Goal: Task Accomplishment & Management: Manage account settings

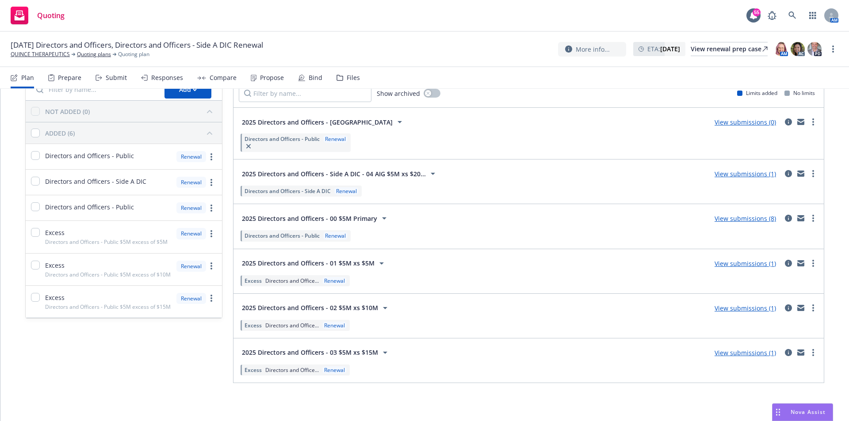
scroll to position [49, 0]
click at [747, 352] on link "View submissions (1)" at bounding box center [744, 352] width 61 height 8
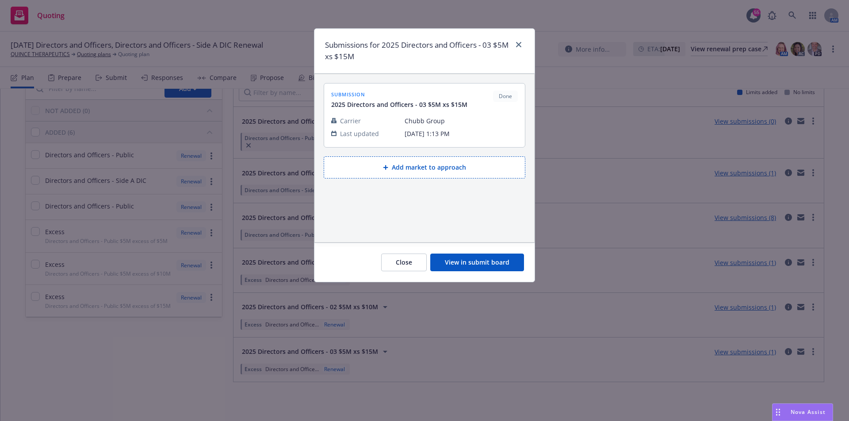
click at [477, 268] on button "View in submit board" at bounding box center [477, 263] width 94 height 18
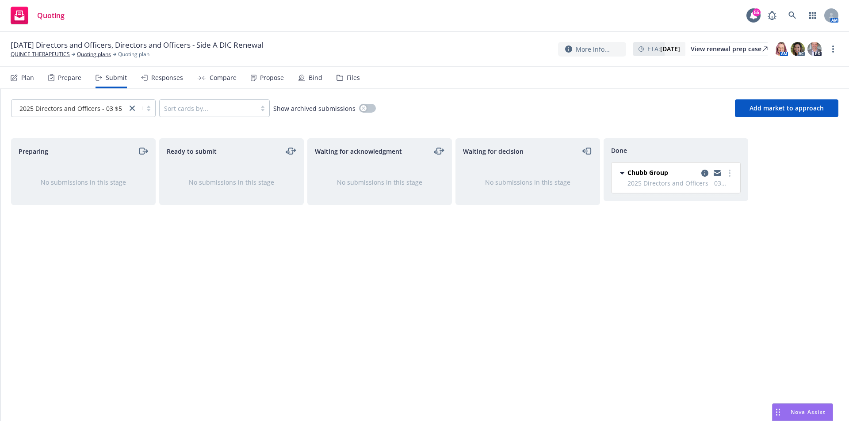
click at [2, 78] on nav "Plan Prepare Submit Responses Compare Propose Bind Files" at bounding box center [424, 78] width 849 height 22
click at [16, 78] on icon at bounding box center [14, 77] width 7 height 7
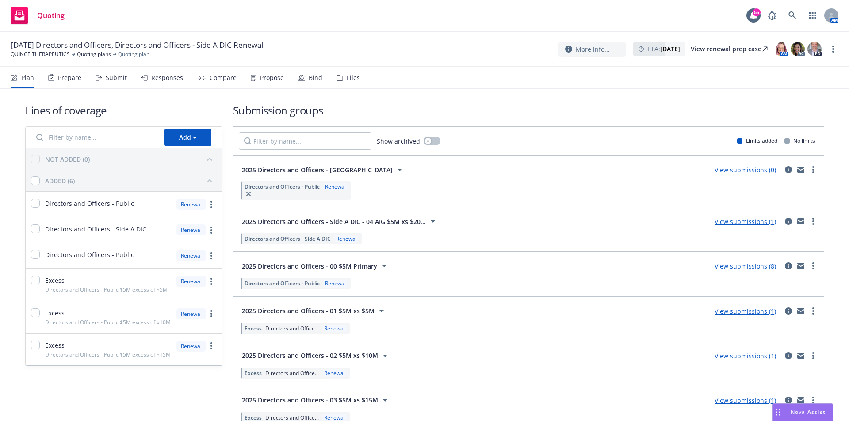
click at [760, 221] on link "View submissions (1)" at bounding box center [744, 221] width 61 height 8
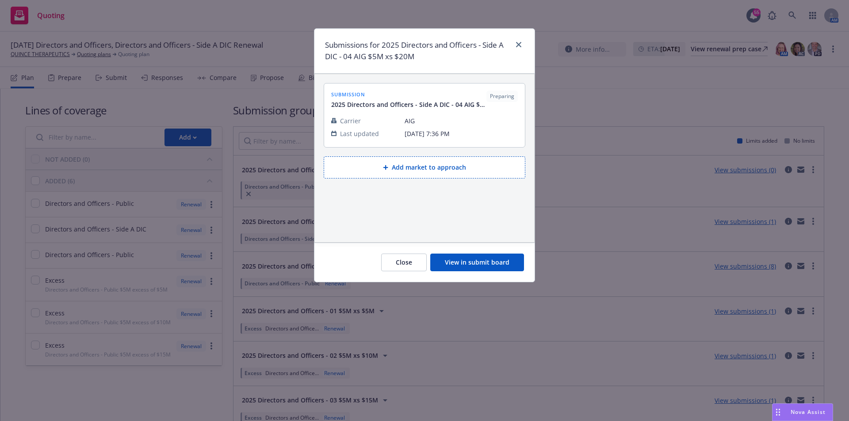
click at [483, 259] on button "View in submit board" at bounding box center [477, 263] width 94 height 18
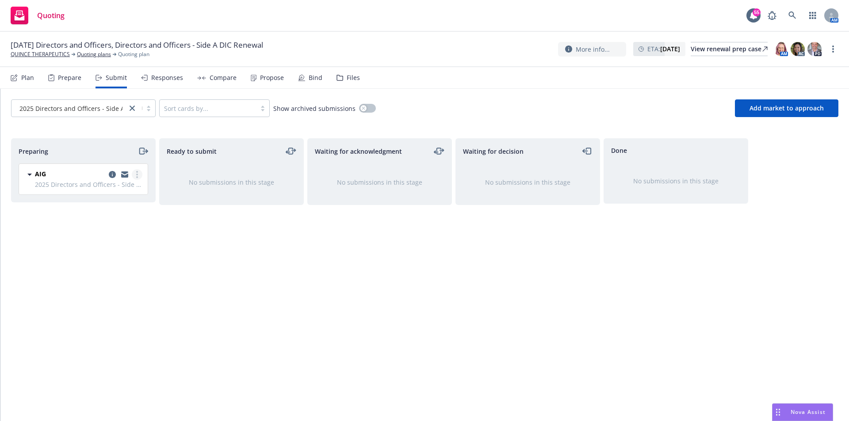
click at [136, 179] on link "more" at bounding box center [137, 174] width 11 height 11
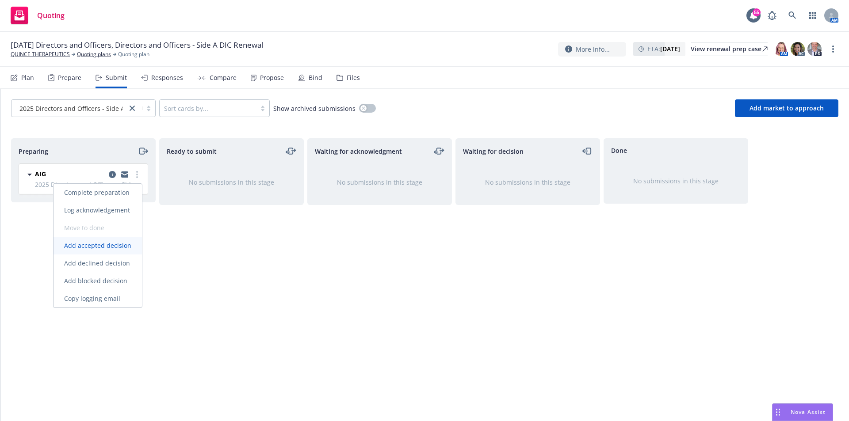
click at [105, 243] on span "Add accepted decision" at bounding box center [97, 245] width 88 height 8
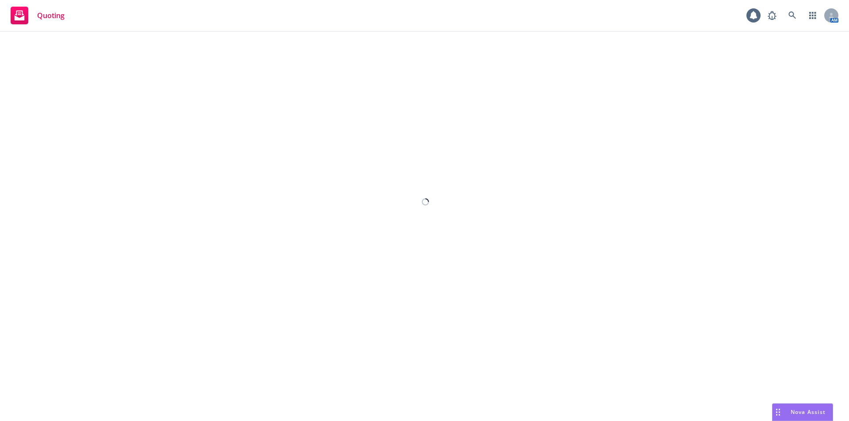
select select "12"
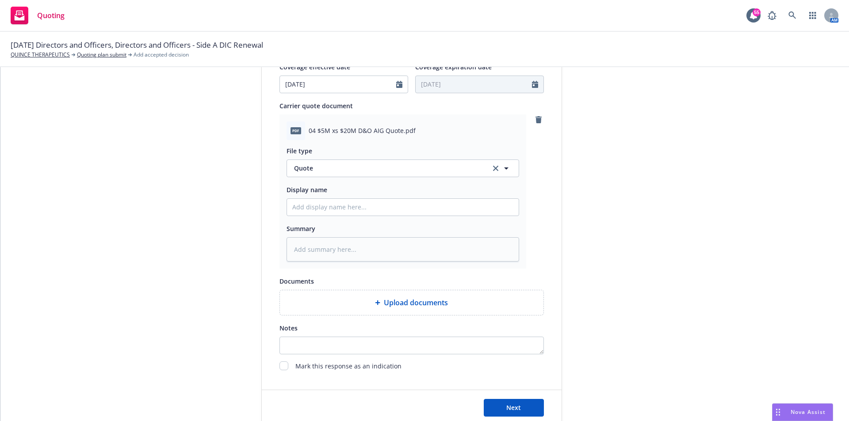
scroll to position [438, 0]
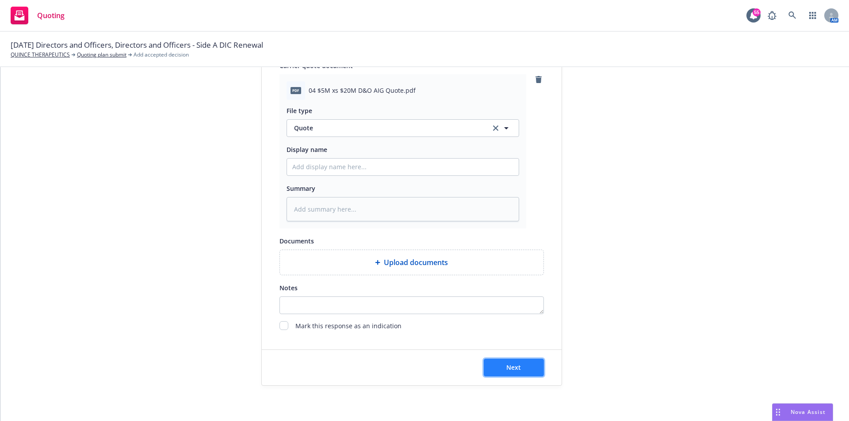
click at [509, 366] on span "Next" at bounding box center [513, 367] width 15 height 8
type textarea "x"
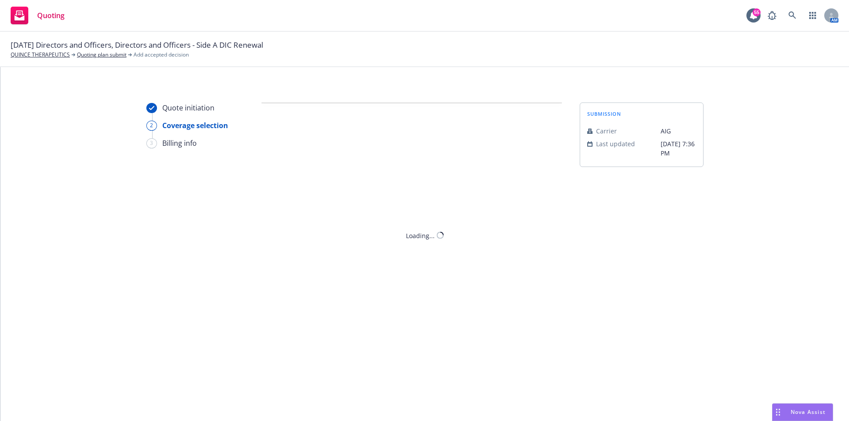
scroll to position [0, 0]
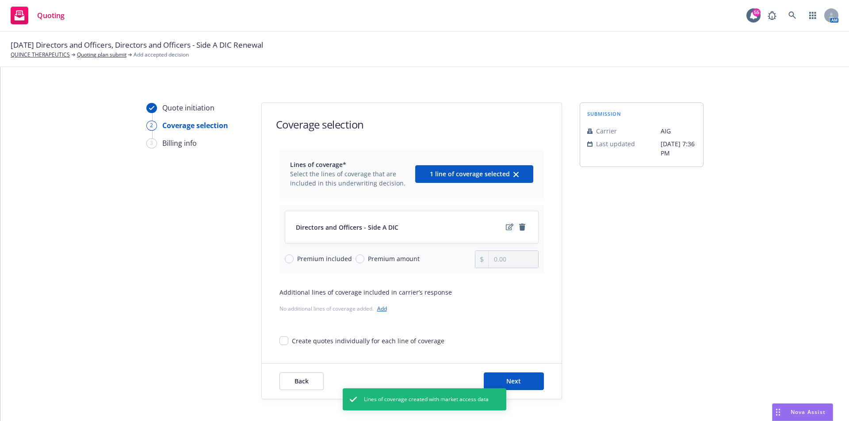
click at [504, 229] on link "edit" at bounding box center [509, 227] width 11 height 11
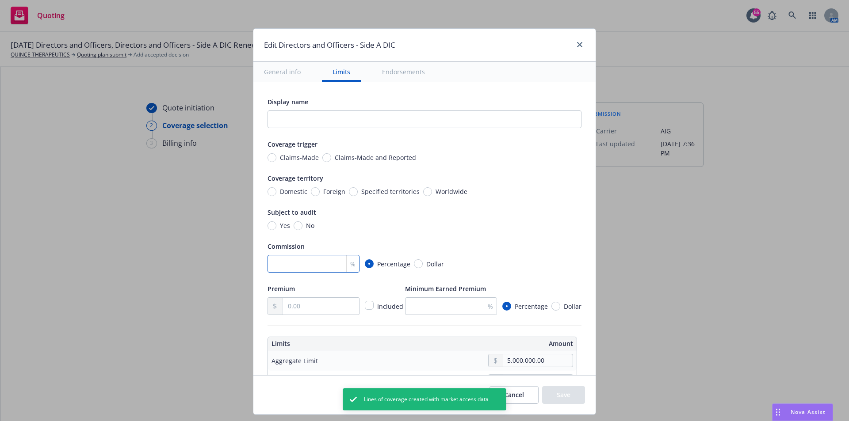
click at [299, 264] on input "number" at bounding box center [313, 264] width 92 height 18
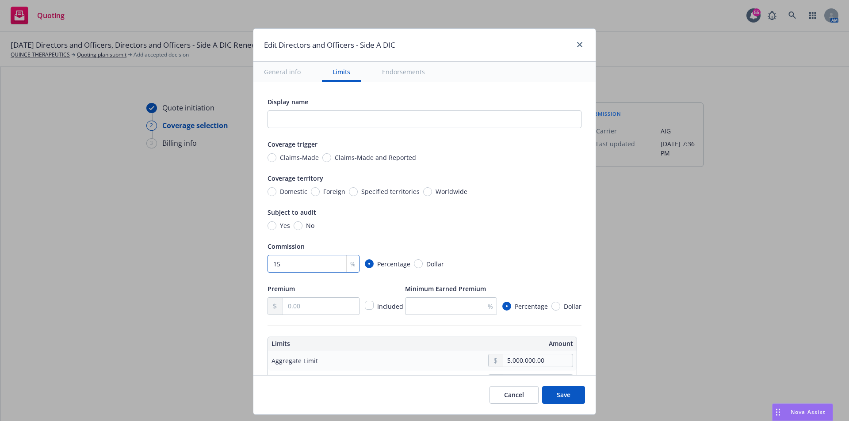
type input "15"
click at [291, 308] on input "text" at bounding box center [320, 306] width 76 height 17
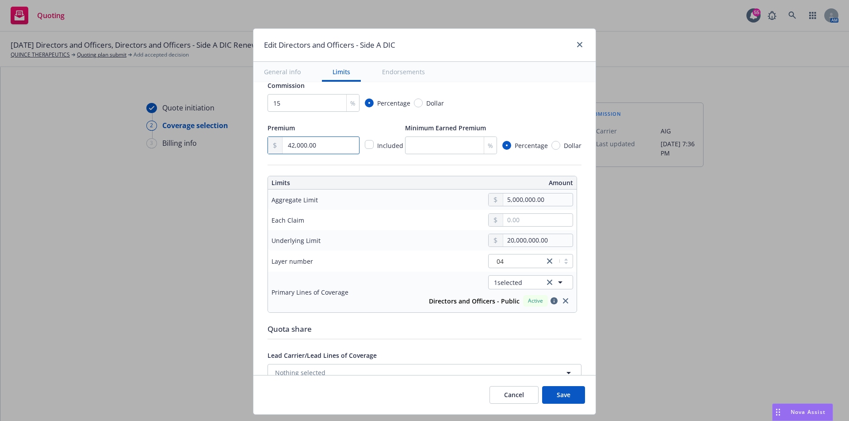
scroll to position [177, 0]
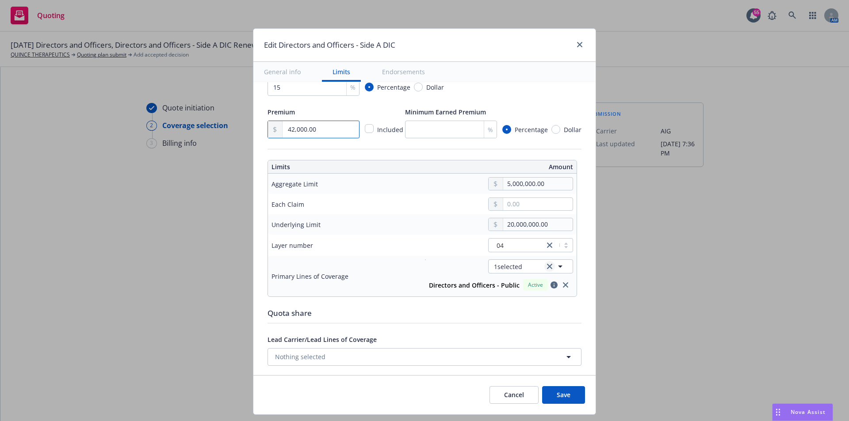
type input "42,000.00"
click at [544, 271] on link "clear selection" at bounding box center [549, 266] width 11 height 11
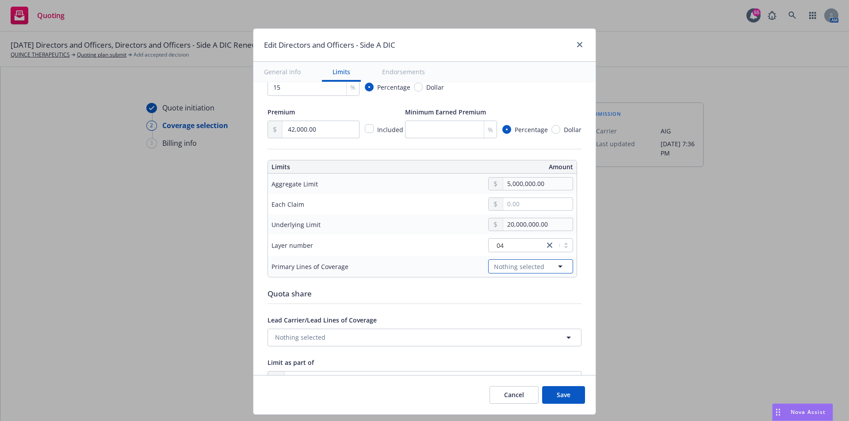
click at [556, 271] on icon "button" at bounding box center [560, 266] width 11 height 11
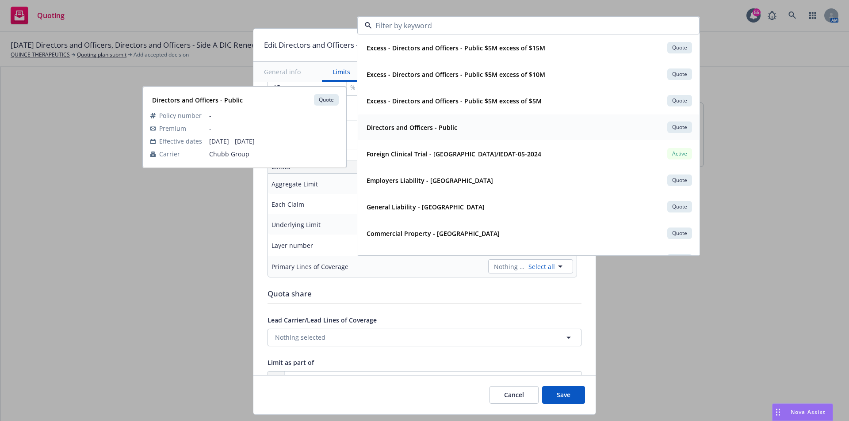
click at [432, 130] on strong "Directors and Officers - Public" at bounding box center [411, 127] width 91 height 8
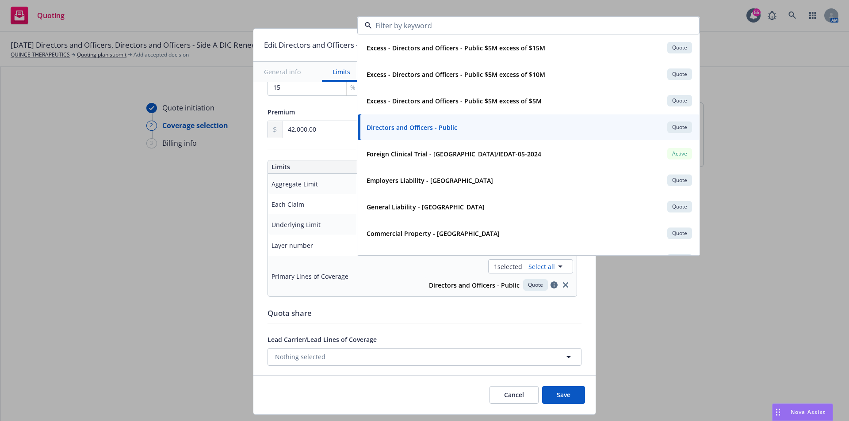
click at [582, 312] on div "Display name Coverage trigger Claims-Made Claims-Made and Reported Coverage ter…" at bounding box center [424, 260] width 342 height 710
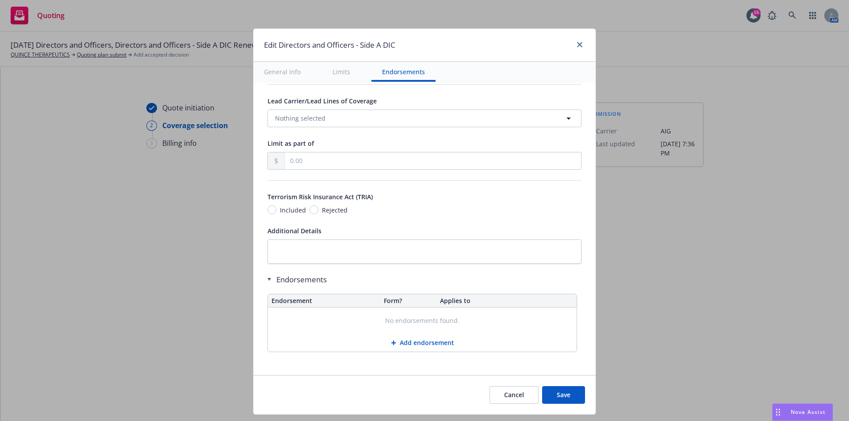
scroll to position [417, 0]
click at [565, 390] on button "Save" at bounding box center [563, 395] width 43 height 18
radio input "true"
type input "42,000.00"
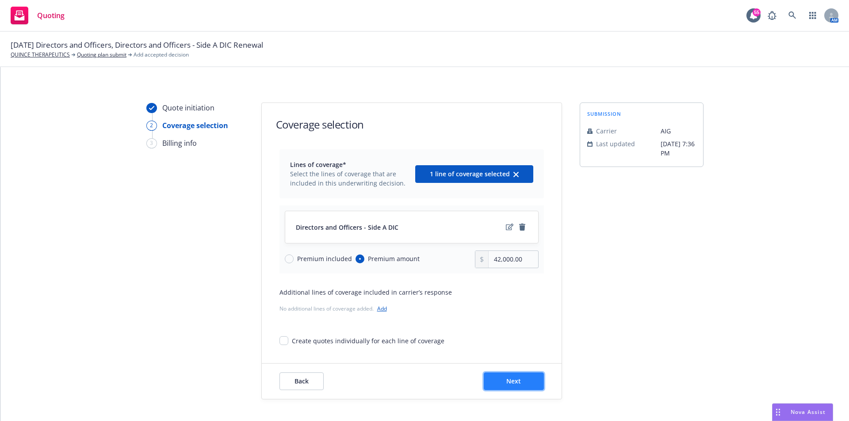
click at [515, 381] on span "Next" at bounding box center [513, 381] width 15 height 8
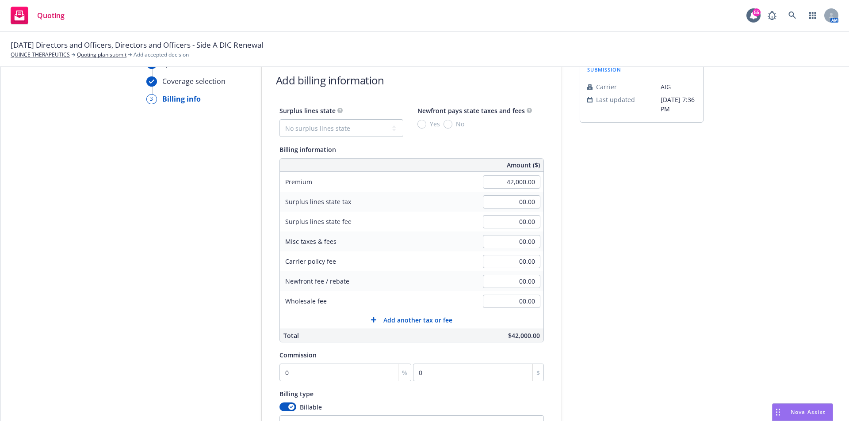
scroll to position [88, 0]
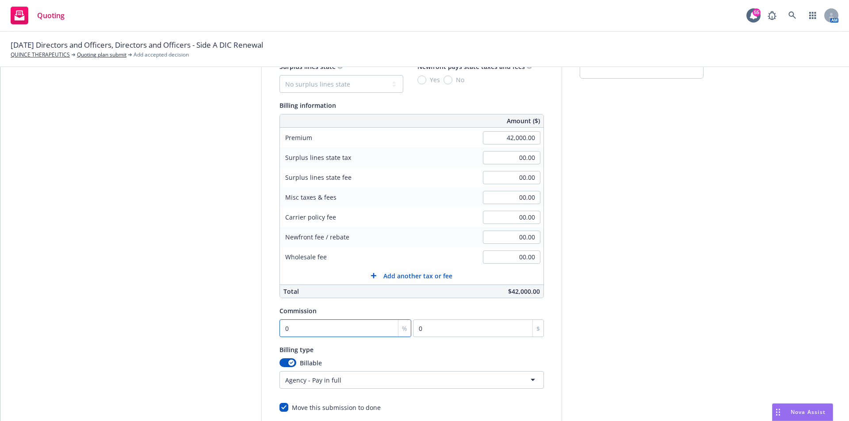
click at [316, 328] on input "0" at bounding box center [345, 329] width 132 height 18
type input "1"
type input "420"
type input "15"
type input "6300"
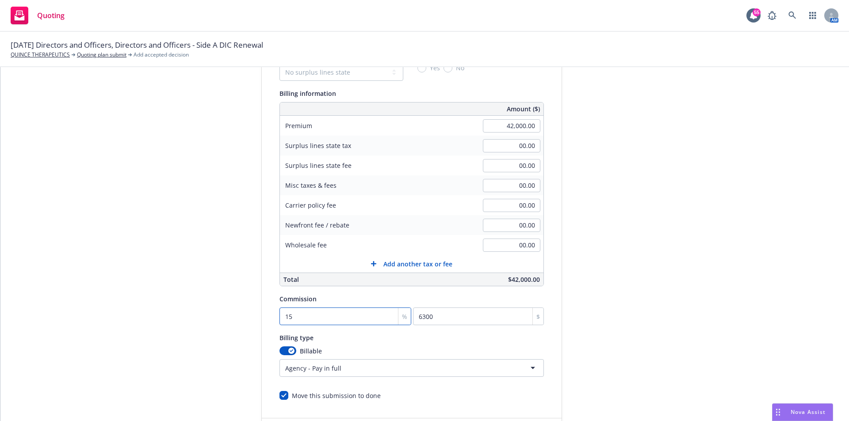
scroll to position [169, 0]
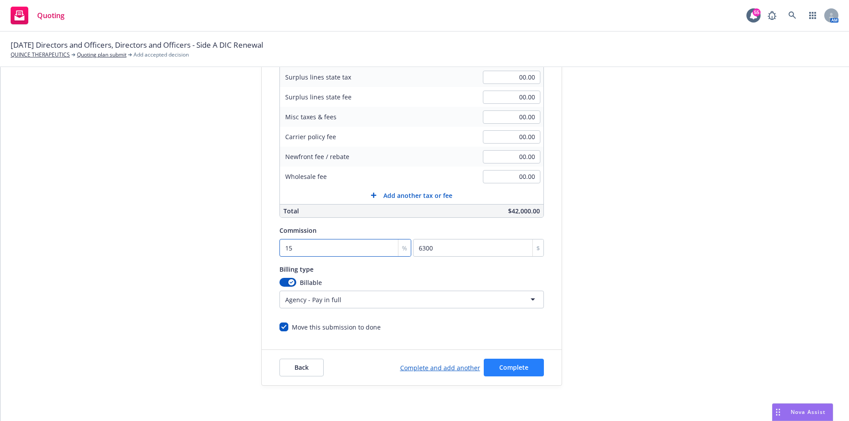
type input "15"
click at [527, 364] on button "Complete" at bounding box center [514, 368] width 60 height 18
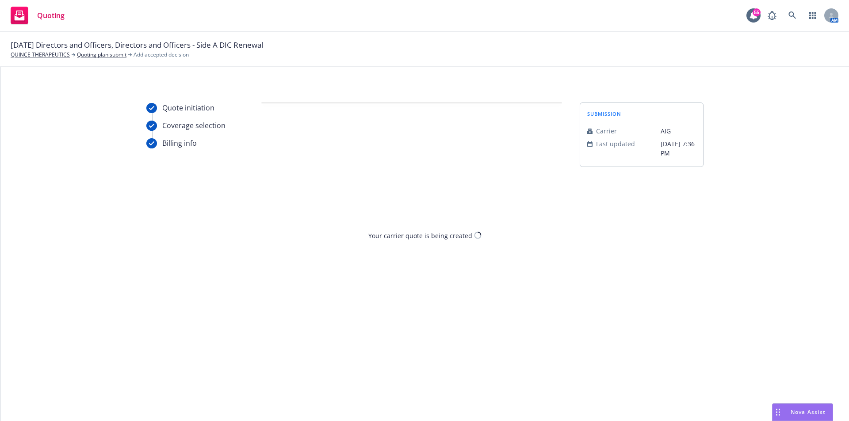
scroll to position [0, 0]
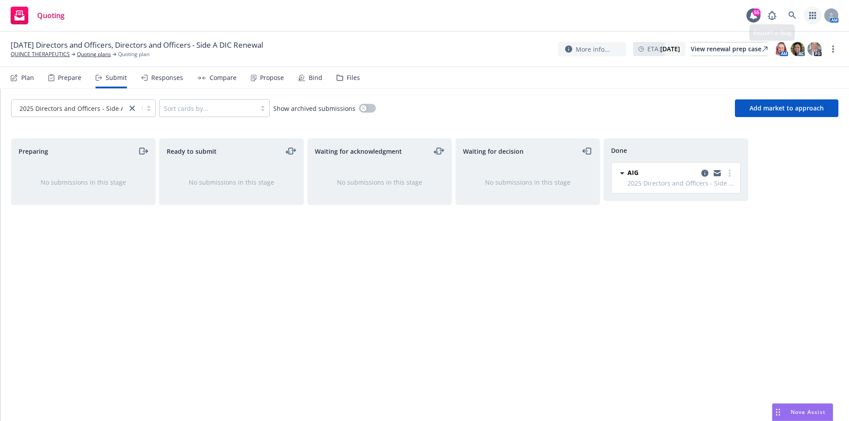
click at [812, 15] on icon "button" at bounding box center [812, 15] width 7 height 7
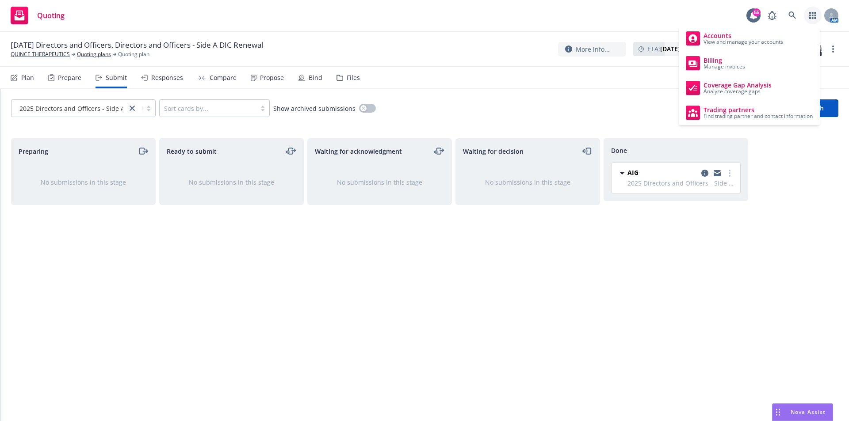
click at [607, 21] on div "Quoting 55 AM" at bounding box center [424, 16] width 849 height 32
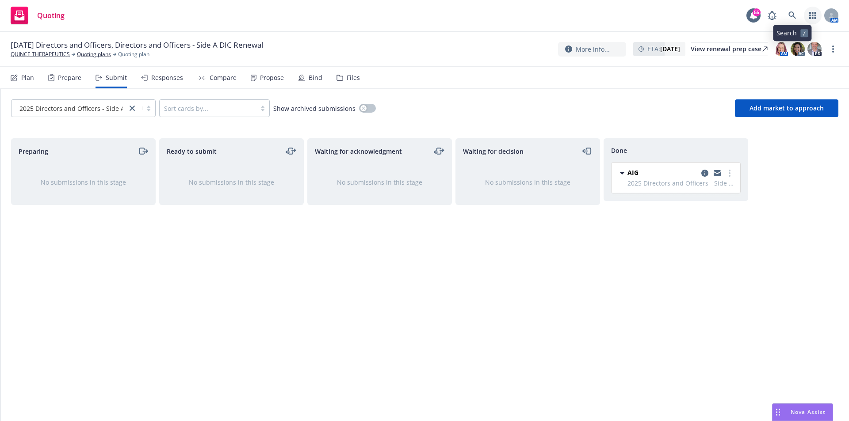
click at [810, 15] on icon "button" at bounding box center [812, 15] width 7 height 7
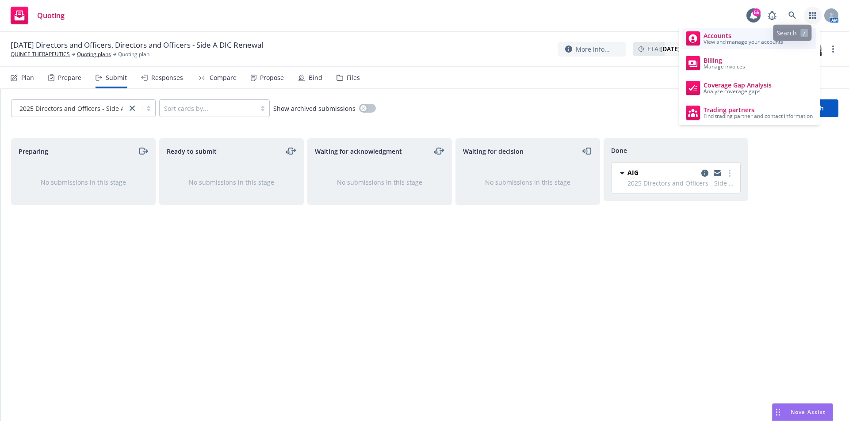
click at [748, 33] on span "Accounts" at bounding box center [743, 35] width 80 height 7
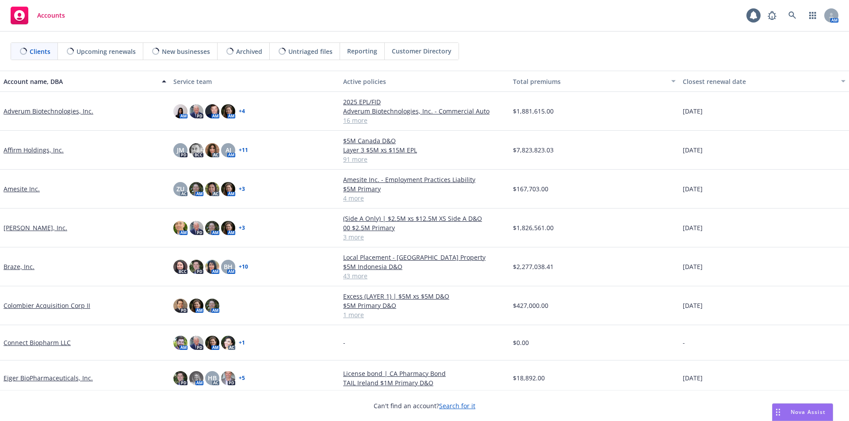
click at [369, 51] on span "Reporting" at bounding box center [362, 50] width 30 height 9
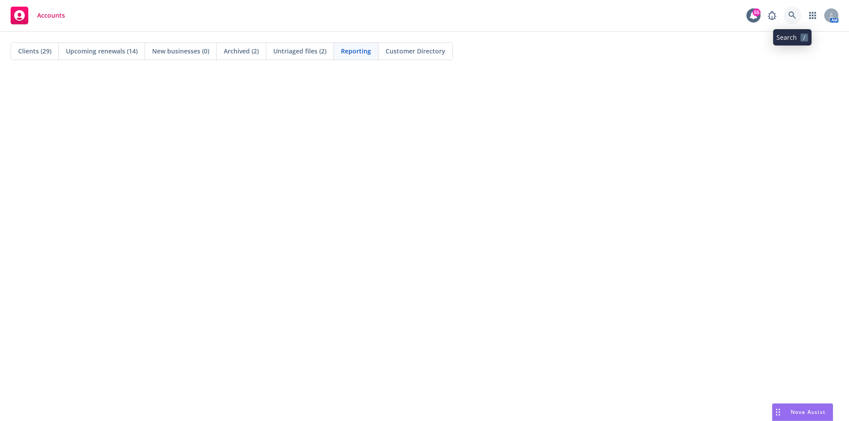
click at [795, 12] on icon at bounding box center [792, 15] width 8 height 8
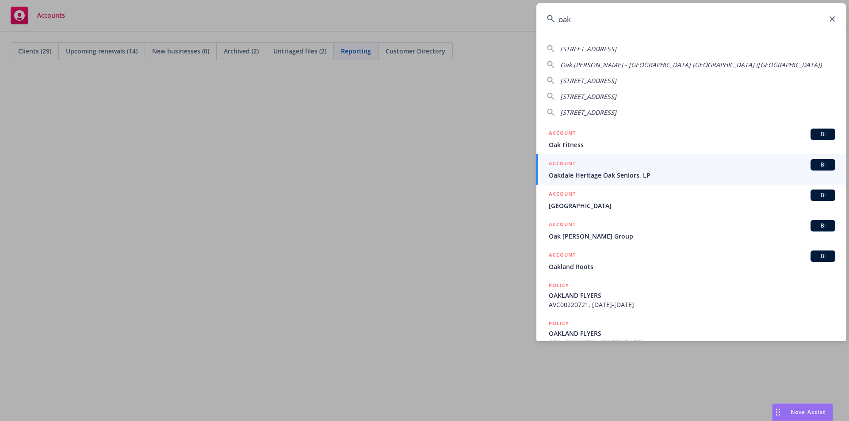
click at [593, 20] on input "oak" at bounding box center [690, 19] width 309 height 32
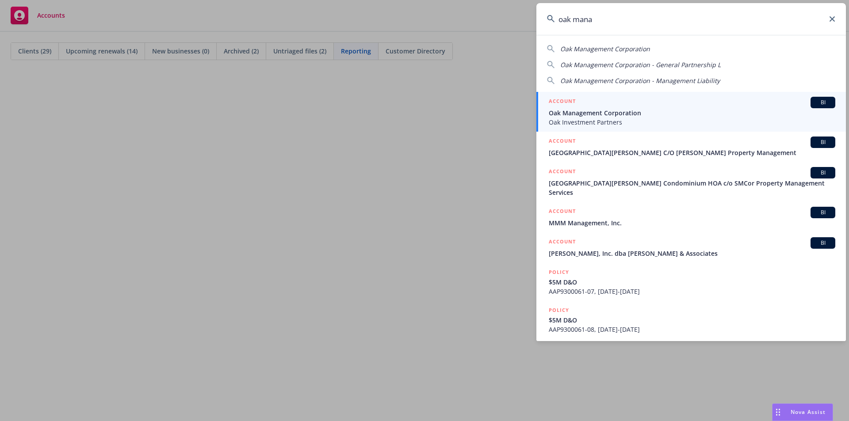
type input "oak mana"
click at [594, 112] on span "Oak Management Corporation" at bounding box center [692, 112] width 286 height 9
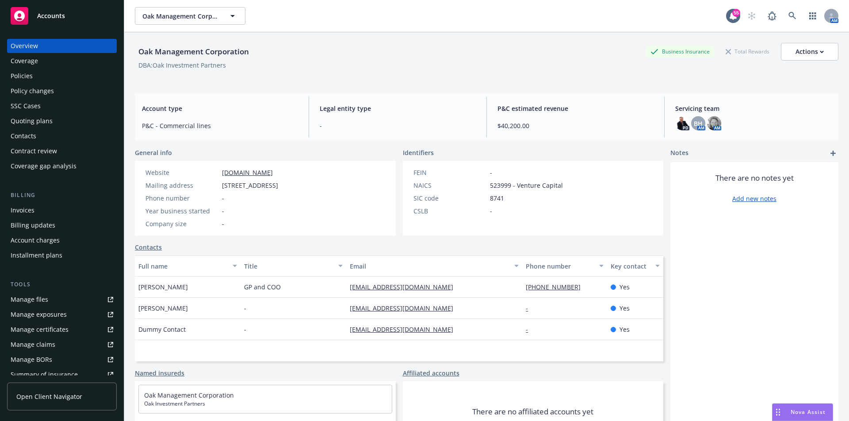
click at [25, 73] on div "Policies" at bounding box center [22, 76] width 22 height 14
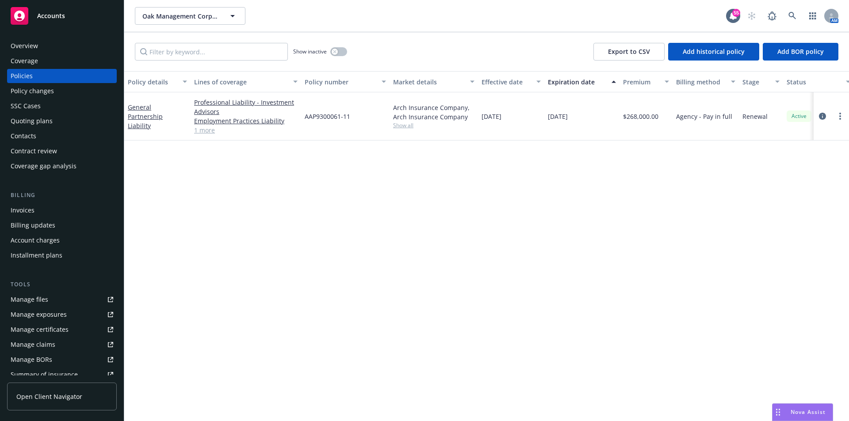
click at [201, 130] on link "1 more" at bounding box center [245, 130] width 103 height 9
click at [162, 115] on link "General Partnership Liability" at bounding box center [145, 120] width 35 height 27
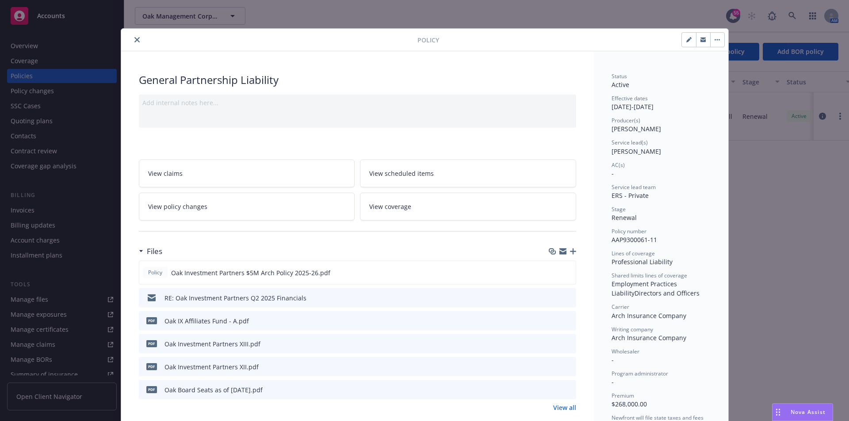
click at [134, 40] on icon "close" at bounding box center [136, 39] width 5 height 5
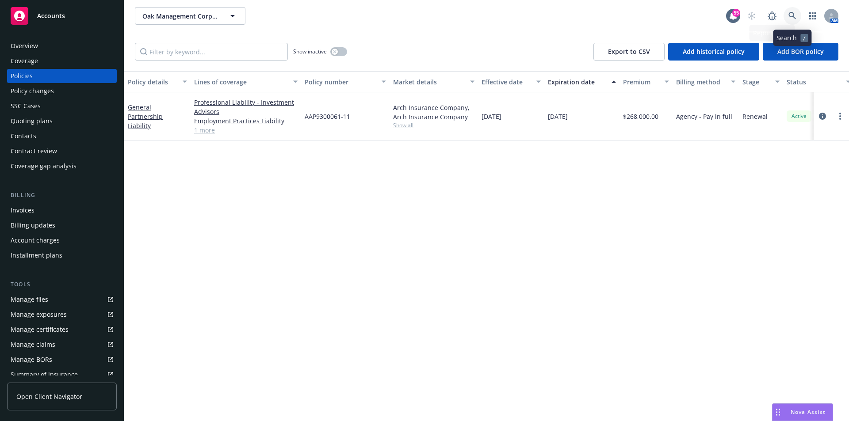
click at [788, 16] on link at bounding box center [792, 16] width 18 height 18
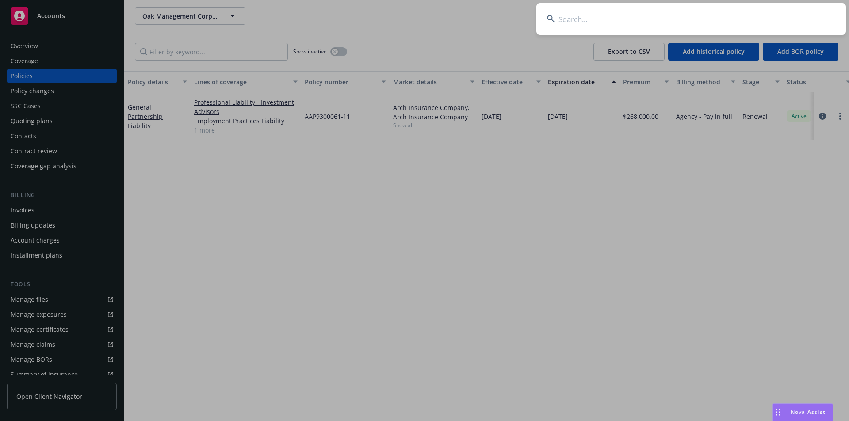
click at [604, 23] on input at bounding box center [690, 19] width 309 height 32
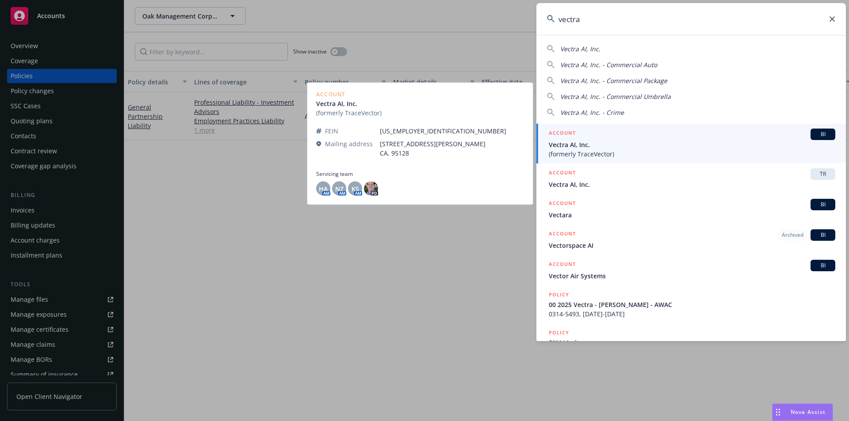
type input "vectra"
click at [674, 149] on span "Vectra AI, Inc." at bounding box center [692, 144] width 286 height 9
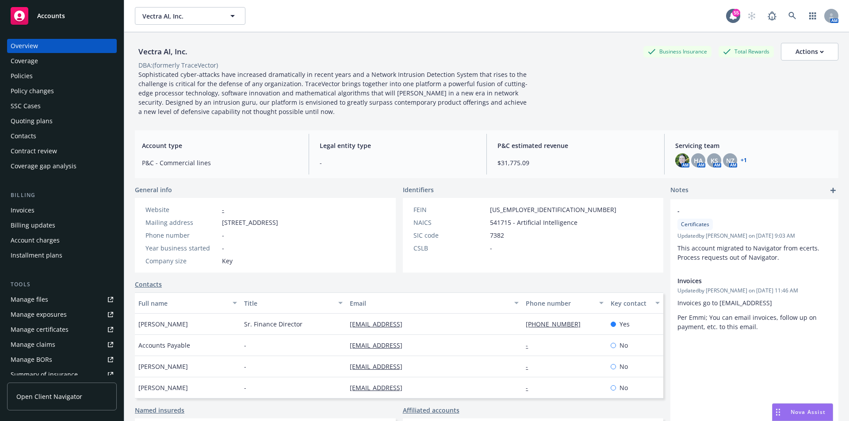
click at [34, 77] on div "Policies" at bounding box center [62, 76] width 103 height 14
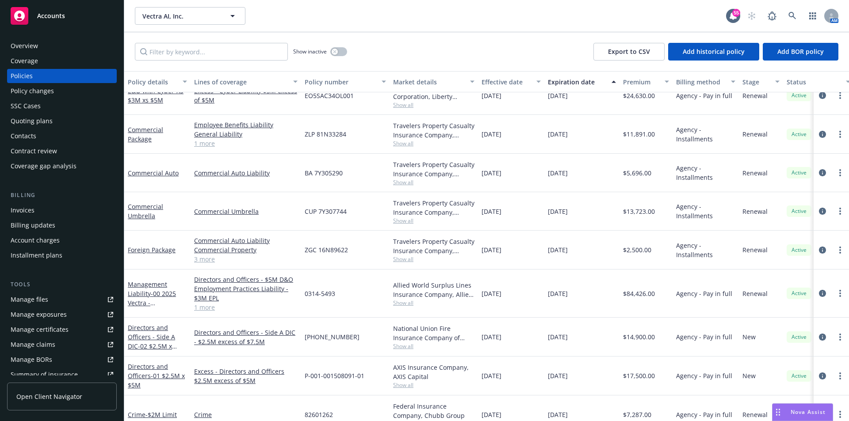
scroll to position [106, 0]
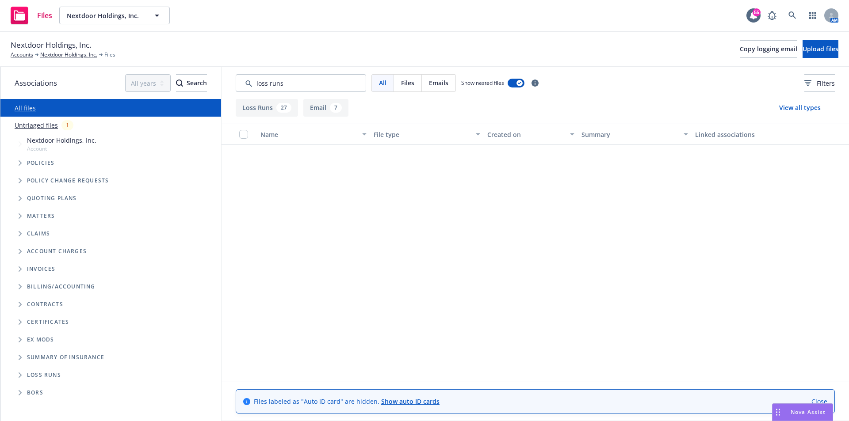
scroll to position [928, 0]
